Goal: Information Seeking & Learning: Learn about a topic

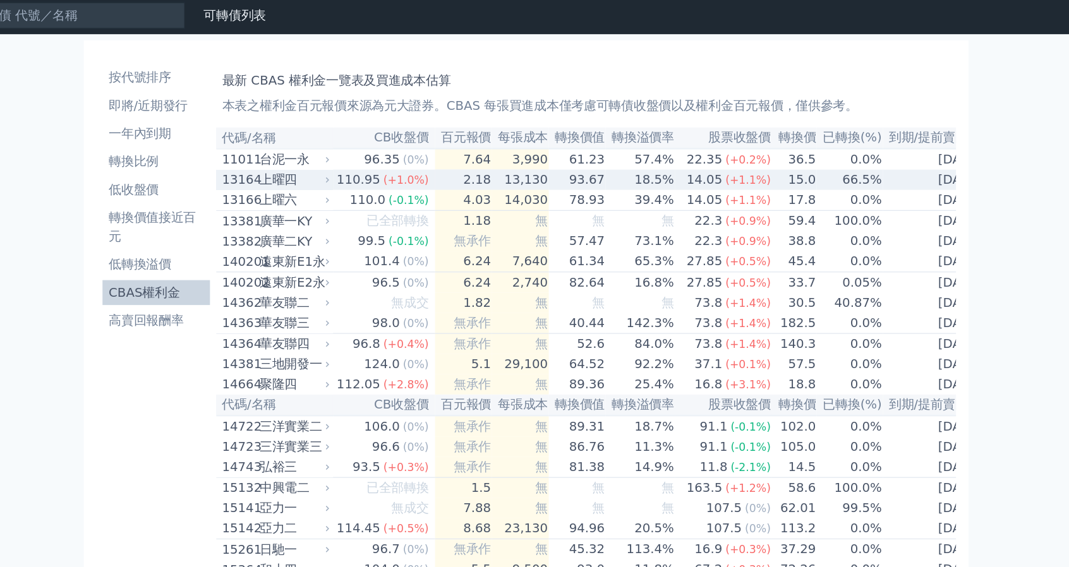
click at [341, 152] on div "上曜四" at bounding box center [345, 148] width 54 height 15
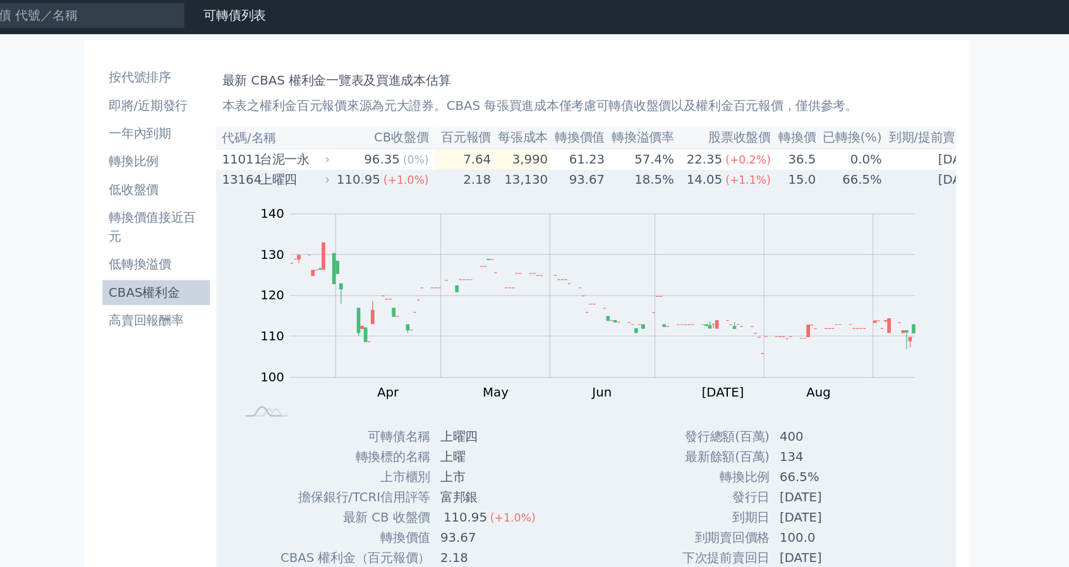
click at [341, 152] on div "上曜四" at bounding box center [345, 148] width 54 height 15
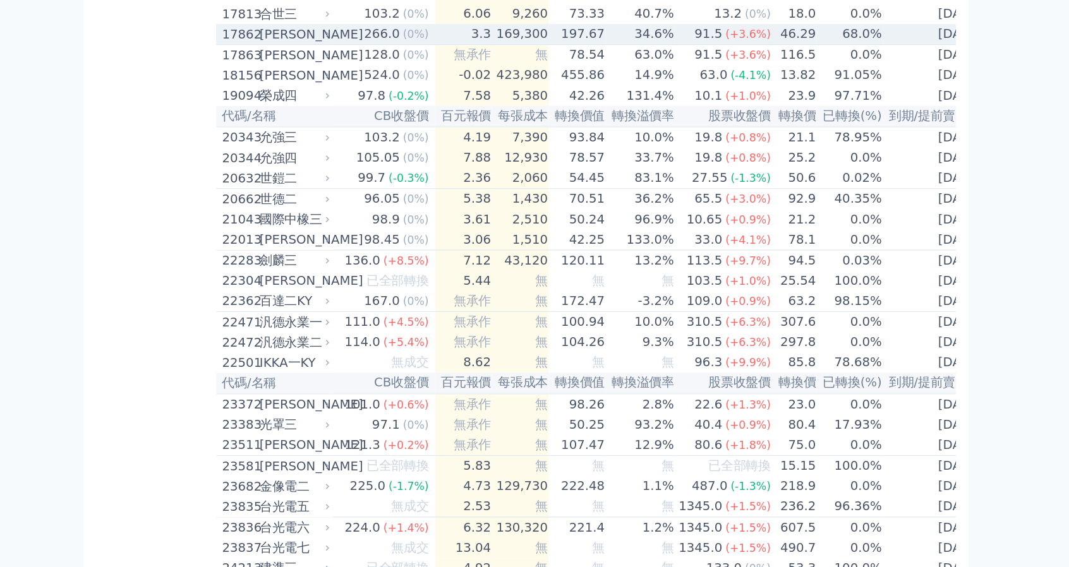
scroll to position [564, 0]
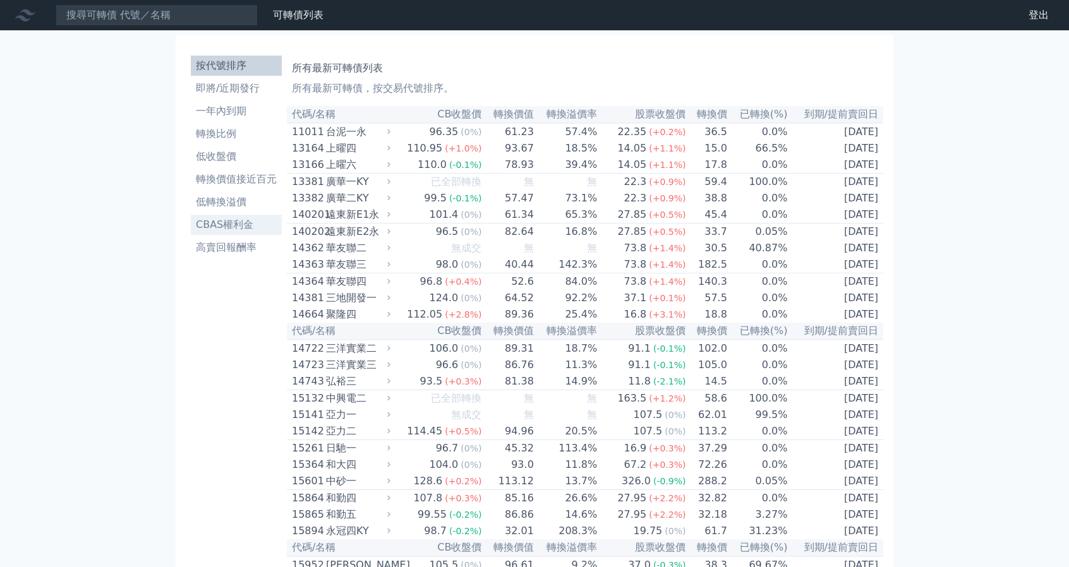
click at [217, 224] on li "CBAS權利金" at bounding box center [236, 224] width 91 height 15
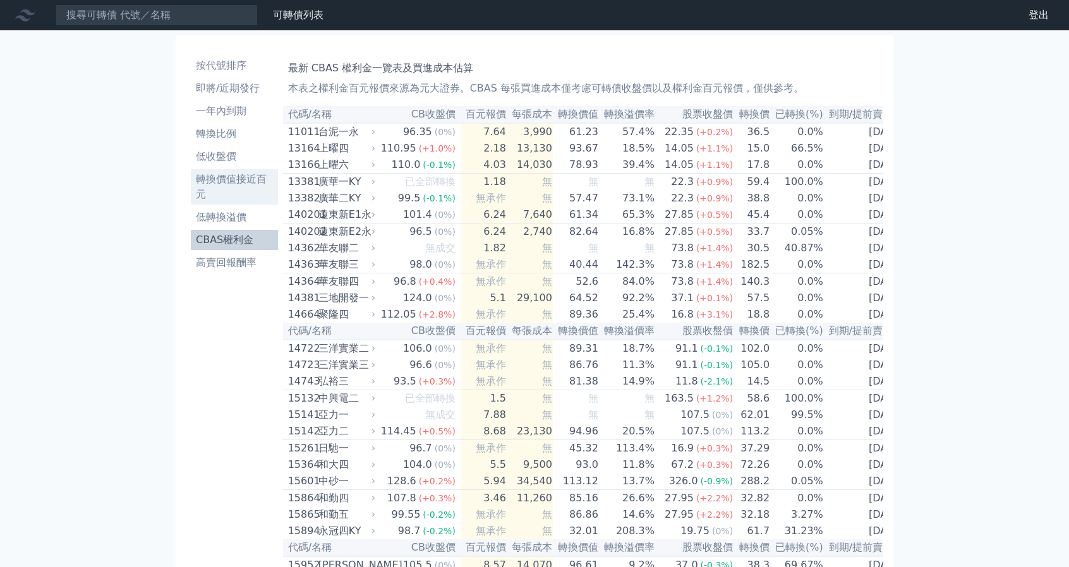
click at [224, 180] on li "轉換價值接近百元" at bounding box center [234, 187] width 87 height 30
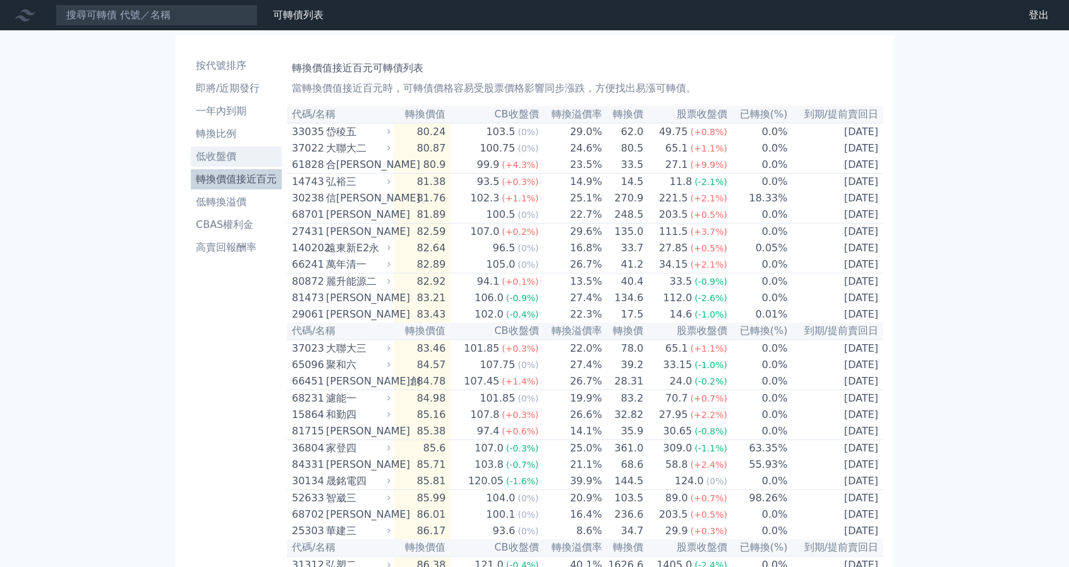
click at [217, 162] on li "低收盤價" at bounding box center [236, 156] width 91 height 15
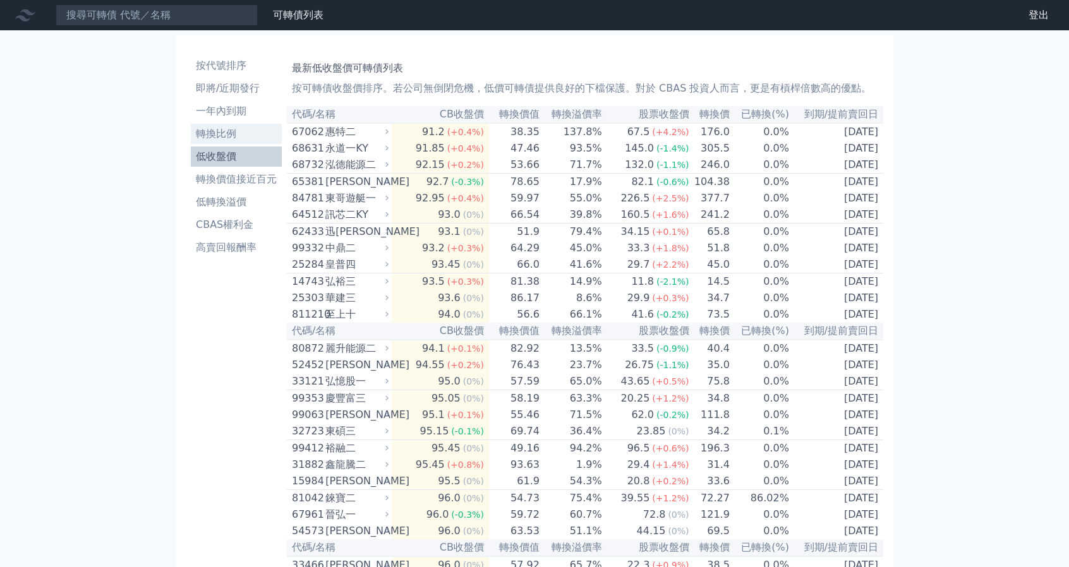
click at [243, 134] on li "轉換比例" at bounding box center [236, 133] width 91 height 15
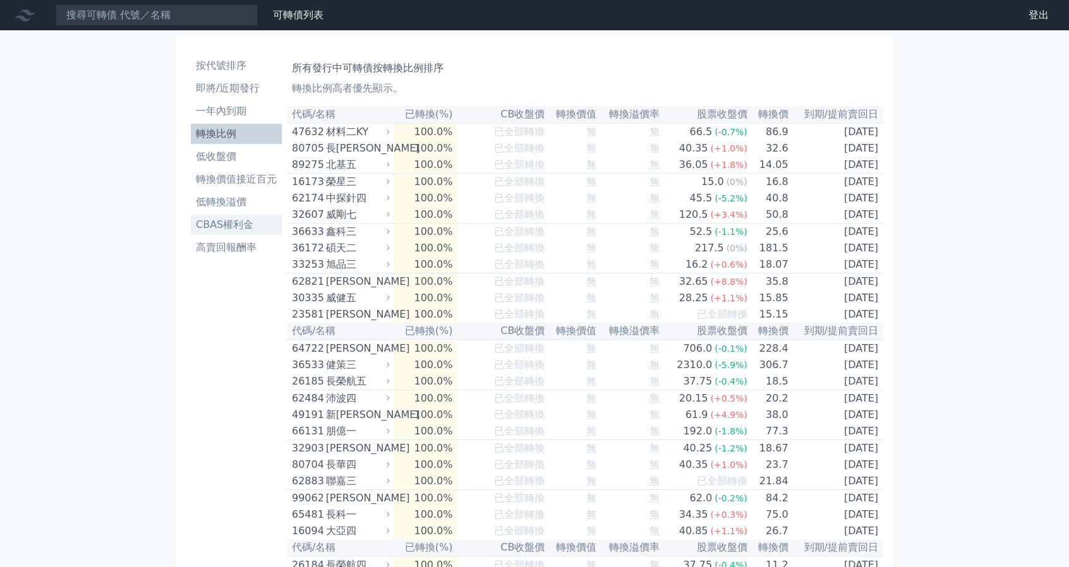
click at [219, 224] on li "CBAS權利金" at bounding box center [236, 224] width 91 height 15
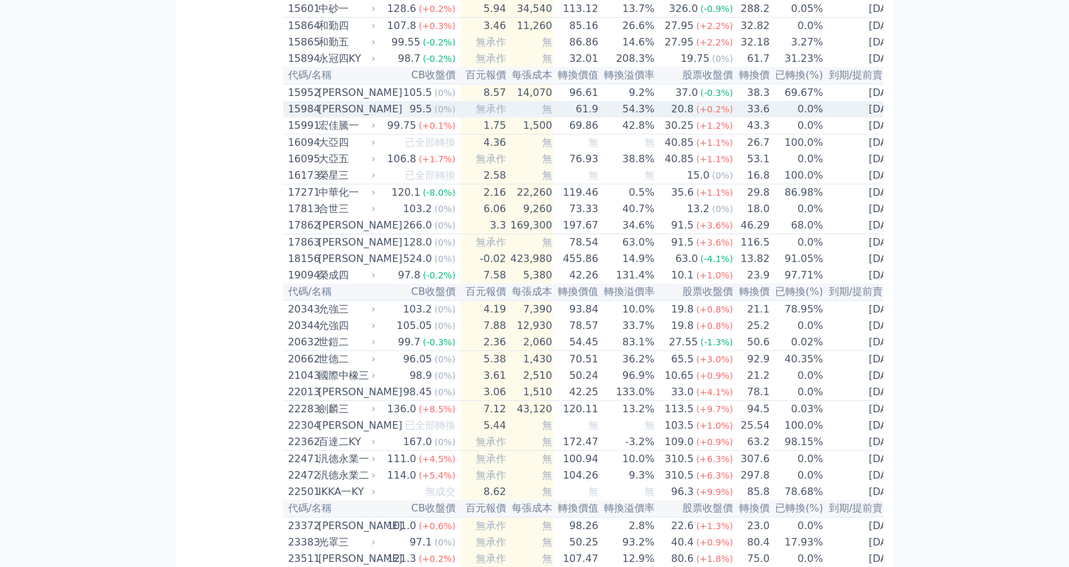
scroll to position [505, 0]
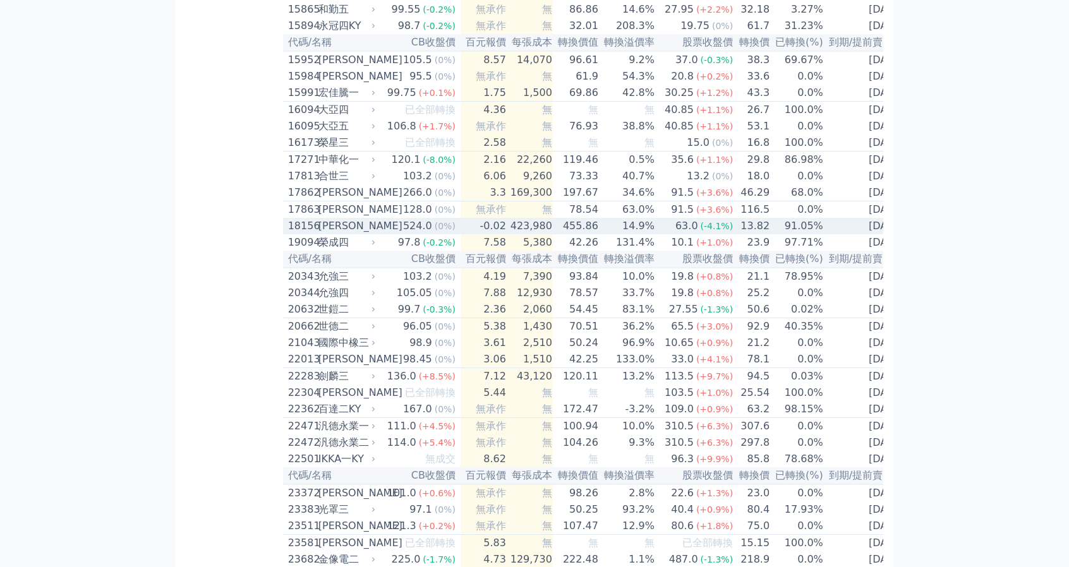
click at [435, 231] on span "(0%)" at bounding box center [445, 226] width 21 height 10
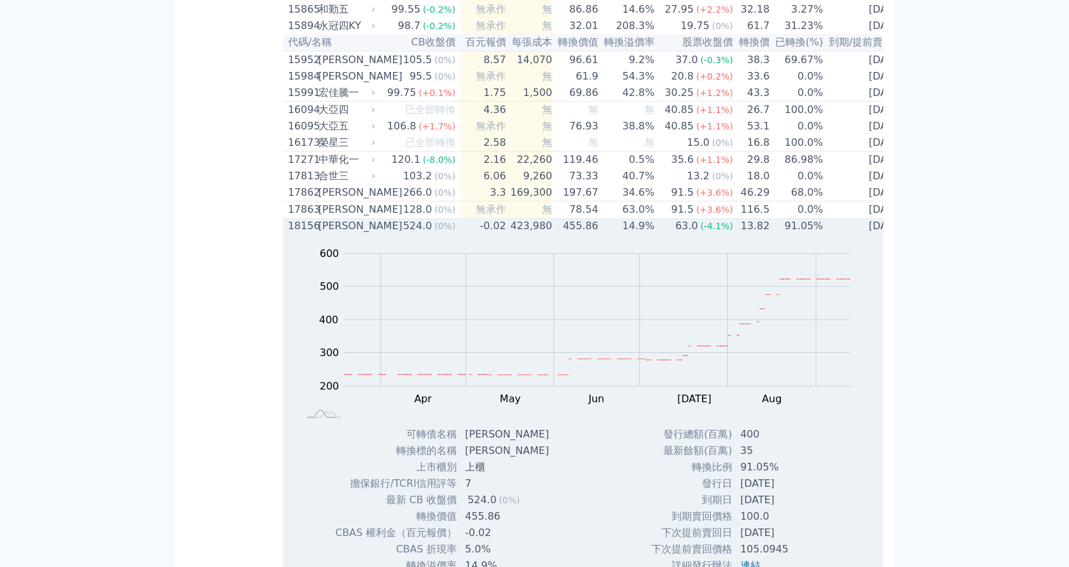
click at [435, 231] on span "(0%)" at bounding box center [445, 226] width 21 height 10
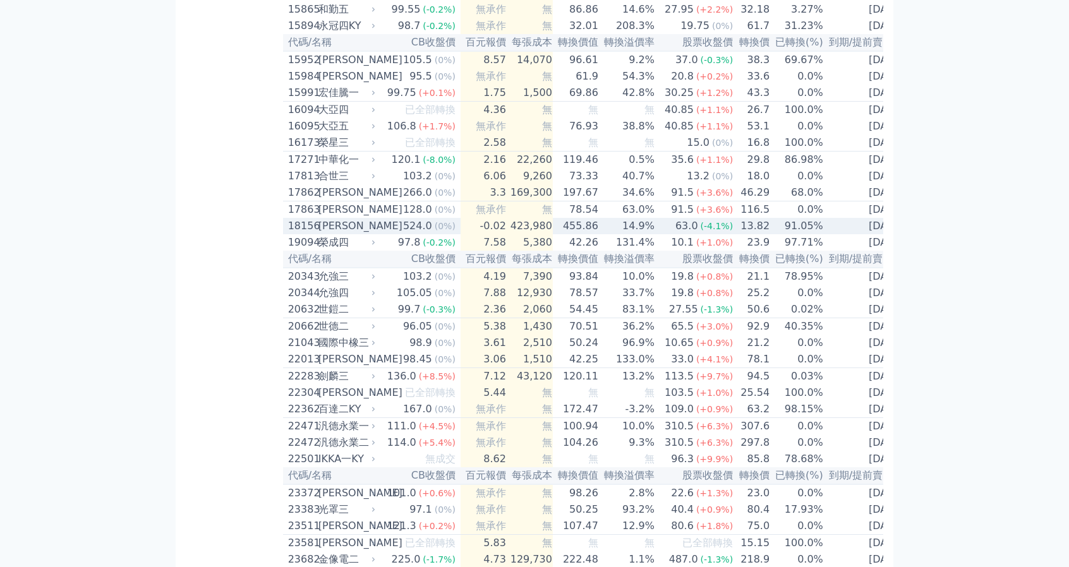
click at [435, 231] on span "(0%)" at bounding box center [445, 226] width 21 height 10
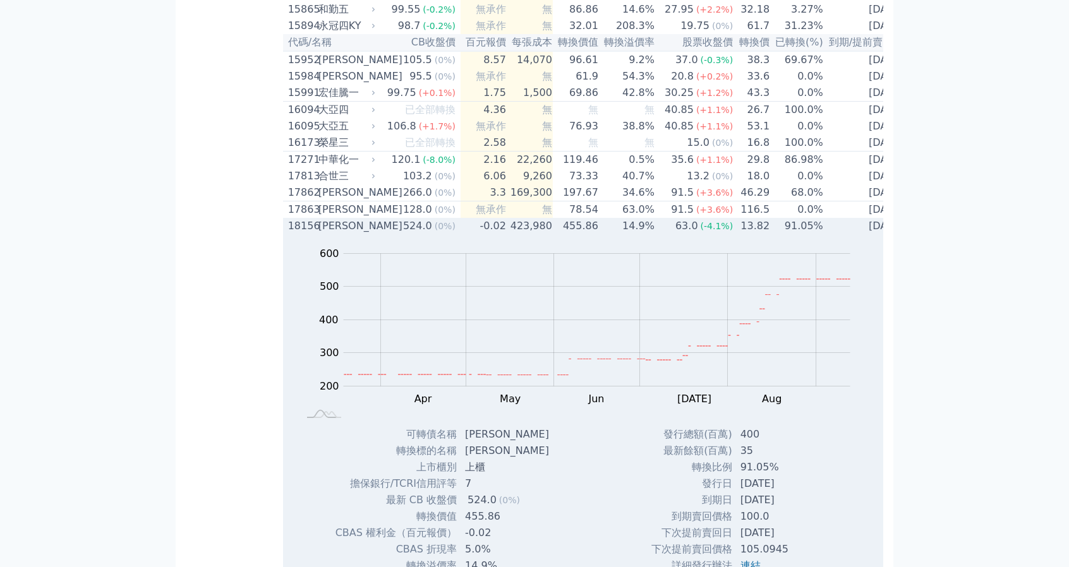
click at [435, 231] on span "(0%)" at bounding box center [445, 226] width 21 height 10
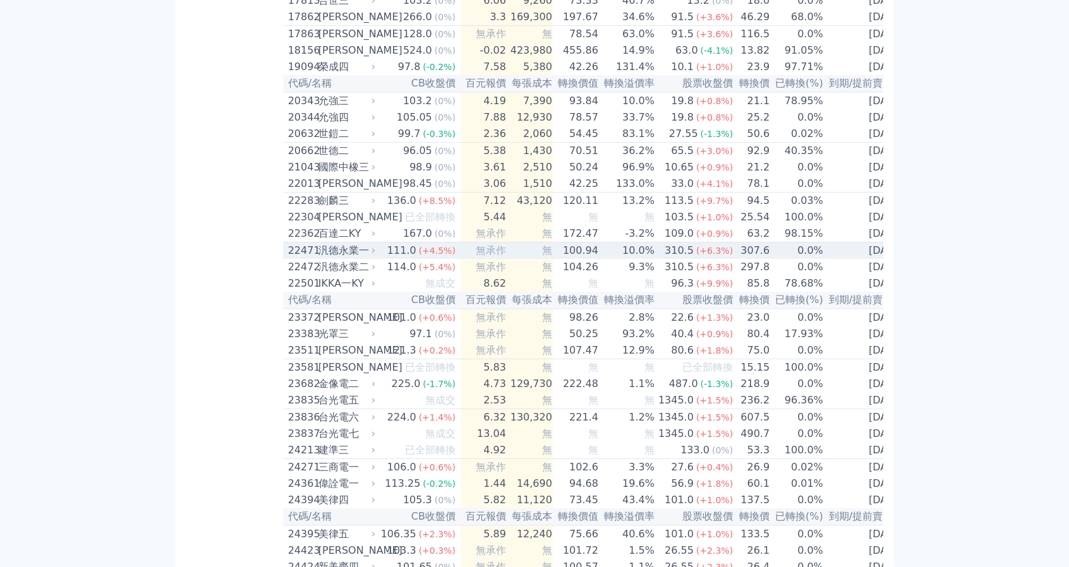
scroll to position [758, 0]
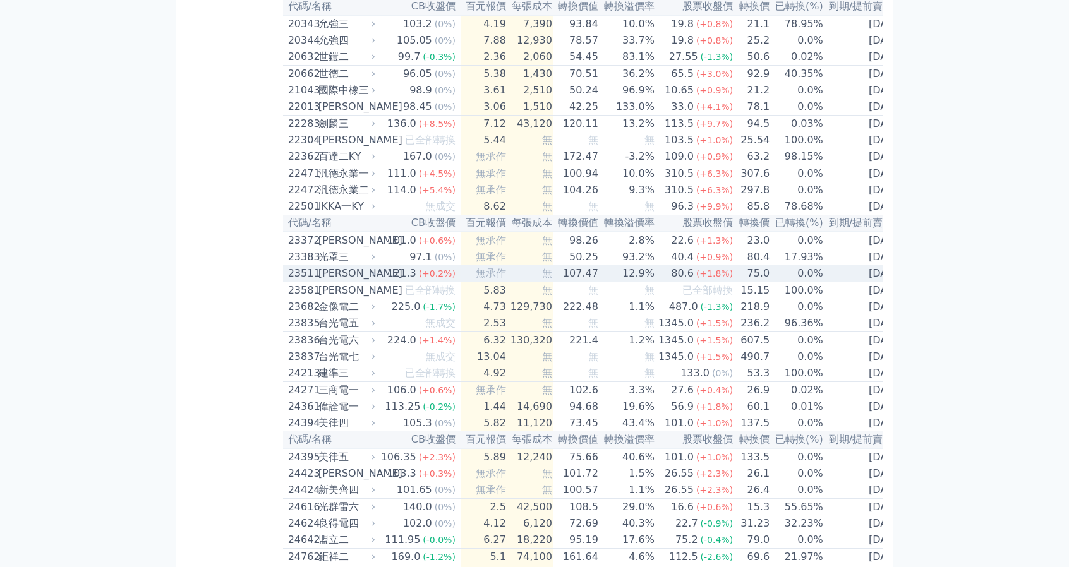
click at [342, 281] on div "順德一" at bounding box center [345, 273] width 54 height 15
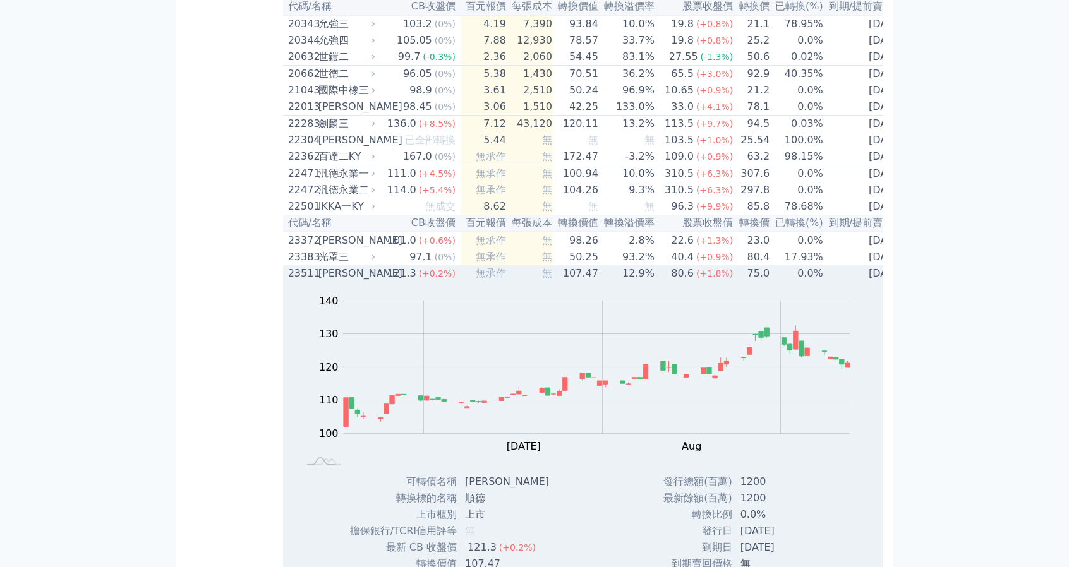
click at [358, 281] on div "順德一" at bounding box center [345, 273] width 54 height 15
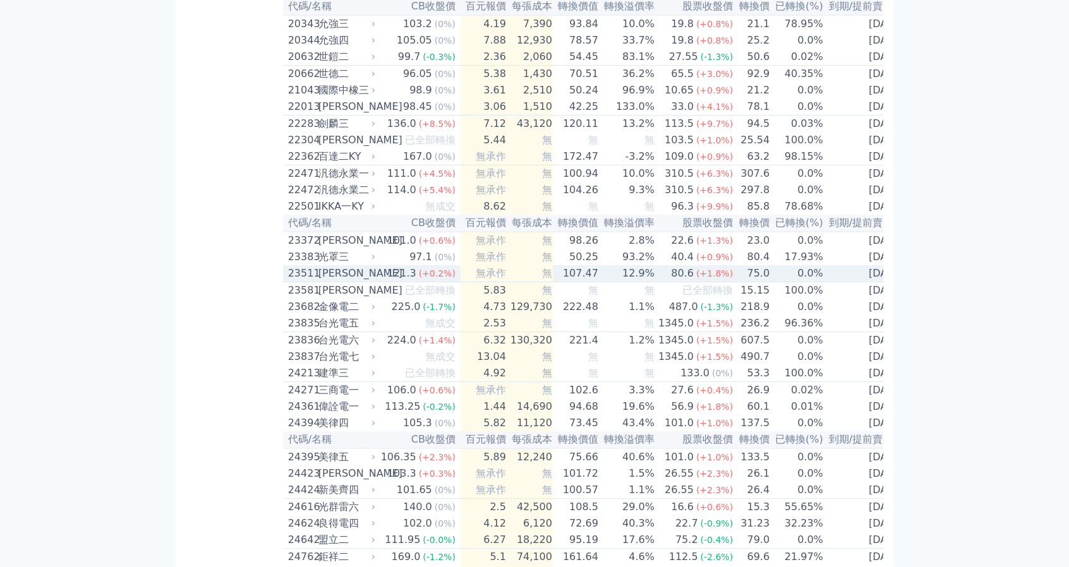
click at [358, 281] on div "順德一" at bounding box center [345, 273] width 54 height 15
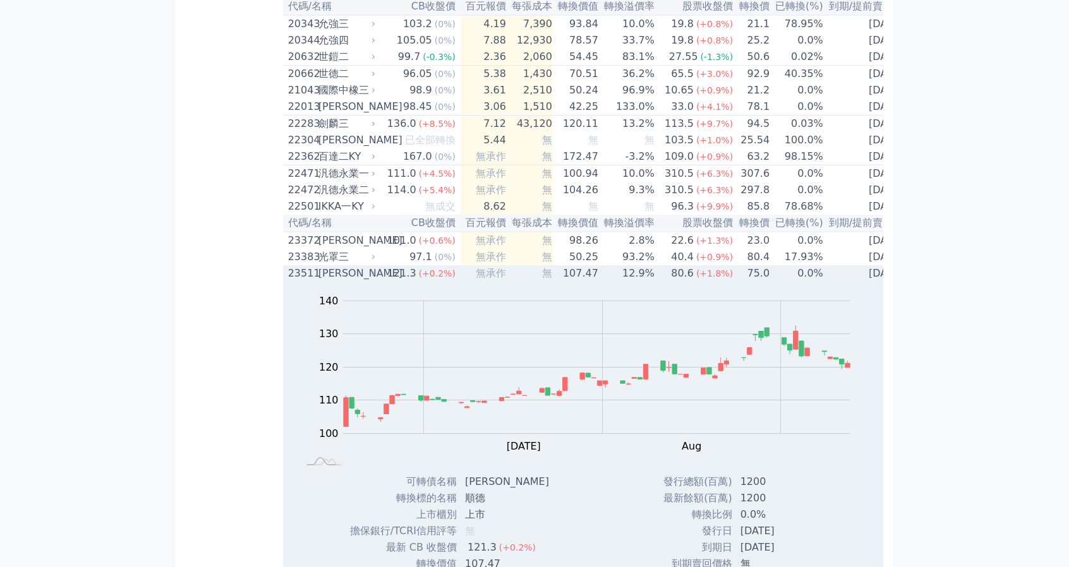
click at [377, 277] on icon at bounding box center [374, 274] width 8 height 8
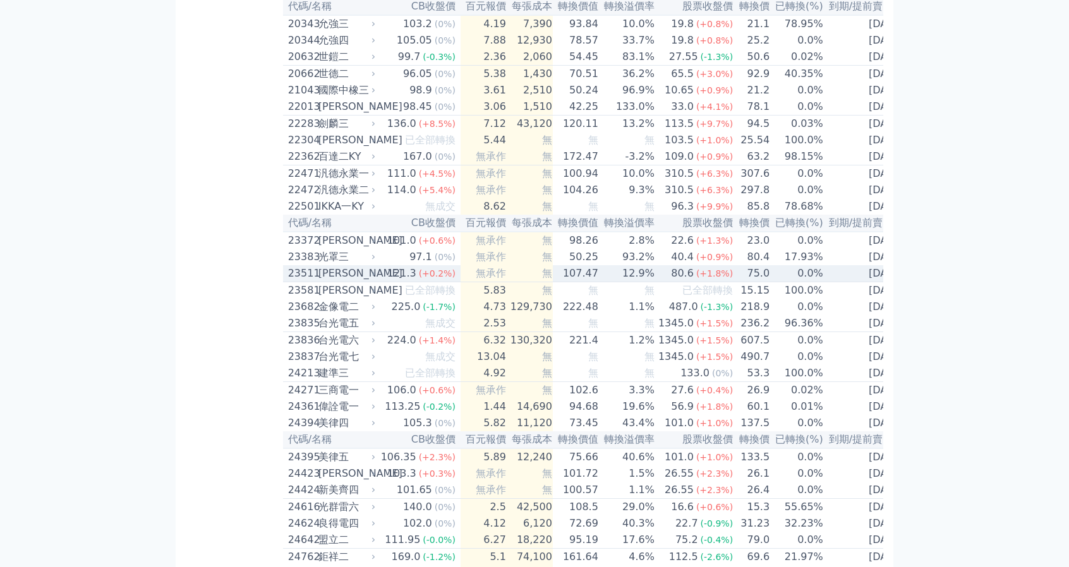
click at [315, 281] on div "23511" at bounding box center [301, 273] width 27 height 15
click at [882, 282] on td "2028-06-17" at bounding box center [866, 273] width 84 height 17
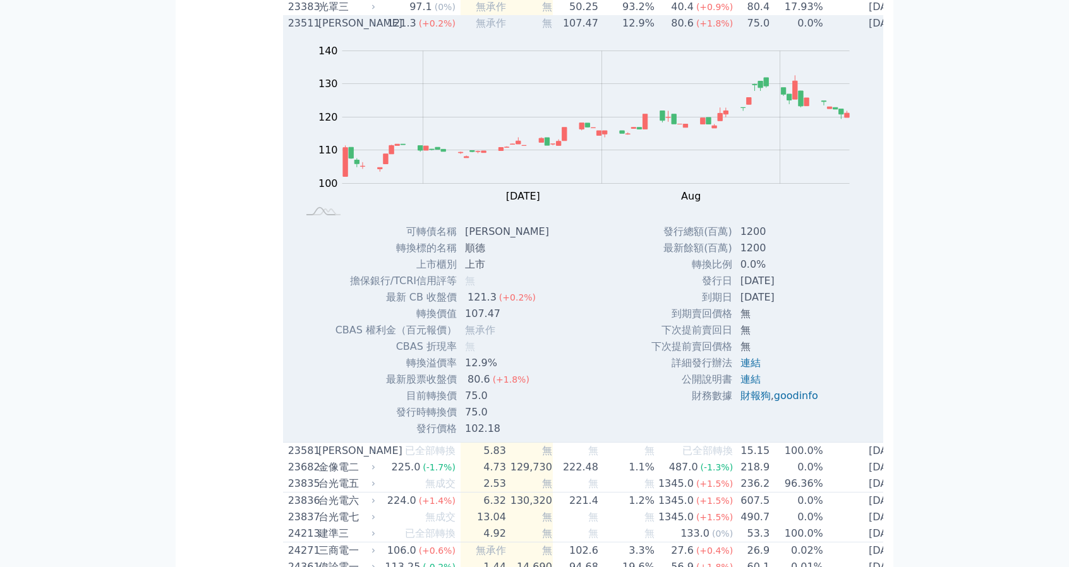
scroll to position [1011, 0]
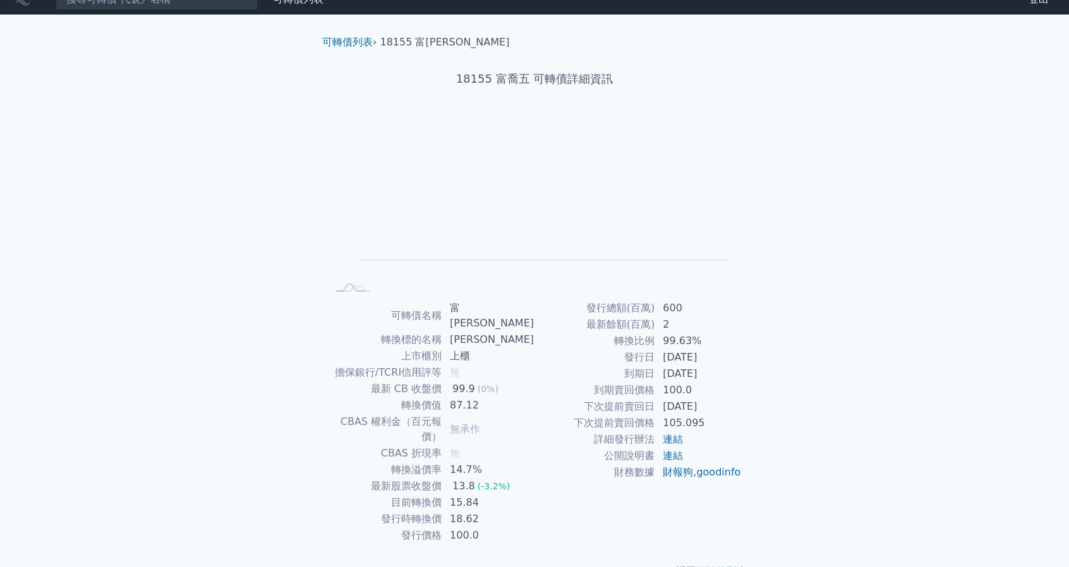
scroll to position [18, 0]
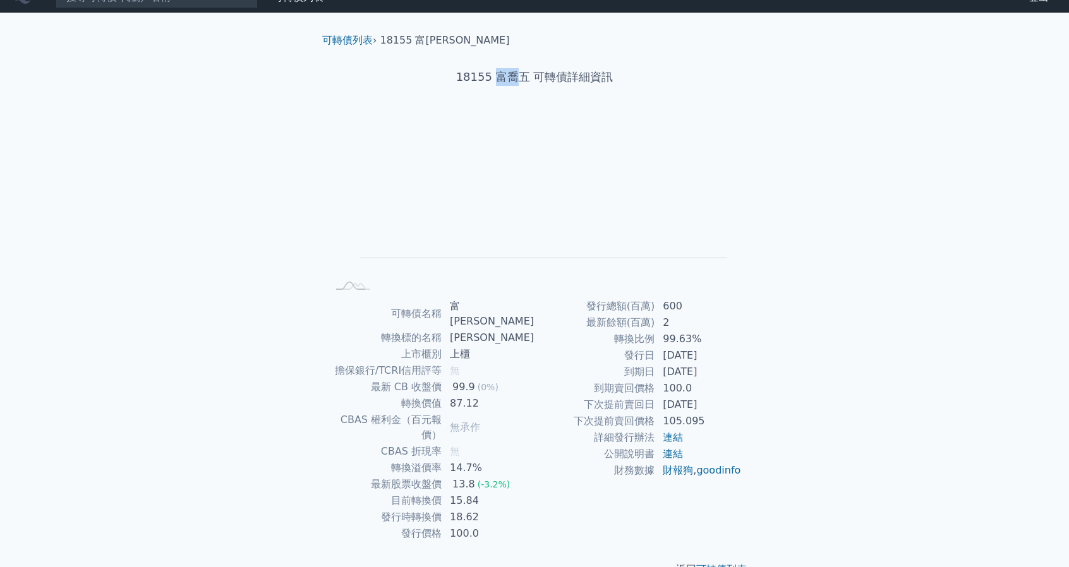
drag, startPoint x: 495, startPoint y: 80, endPoint x: 515, endPoint y: 76, distance: 20.5
click at [515, 76] on h1 "18155 富喬五 可轉債詳細資訊" at bounding box center [534, 77] width 445 height 18
click at [541, 331] on td "轉換比例" at bounding box center [594, 339] width 121 height 16
